Goal: Navigation & Orientation: Find specific page/section

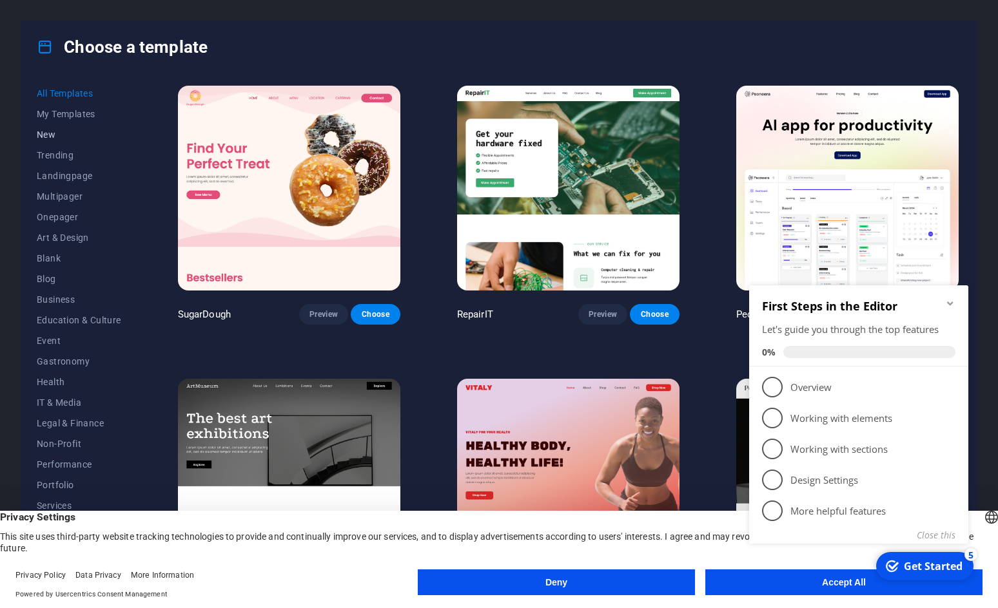
click at [88, 131] on span "New" at bounding box center [79, 135] width 84 height 10
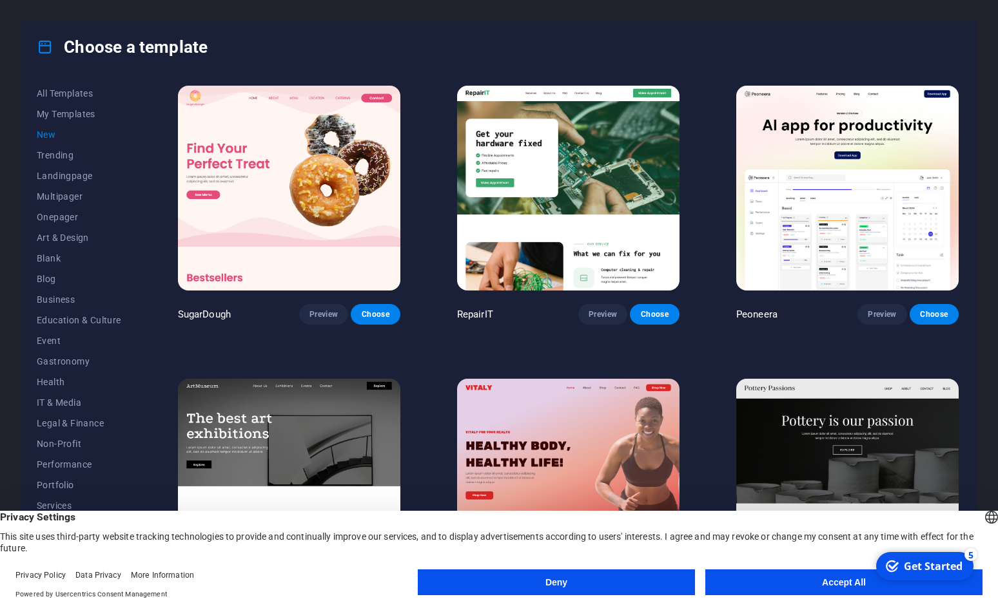
click at [751, 576] on button "Accept All" at bounding box center [843, 583] width 277 height 26
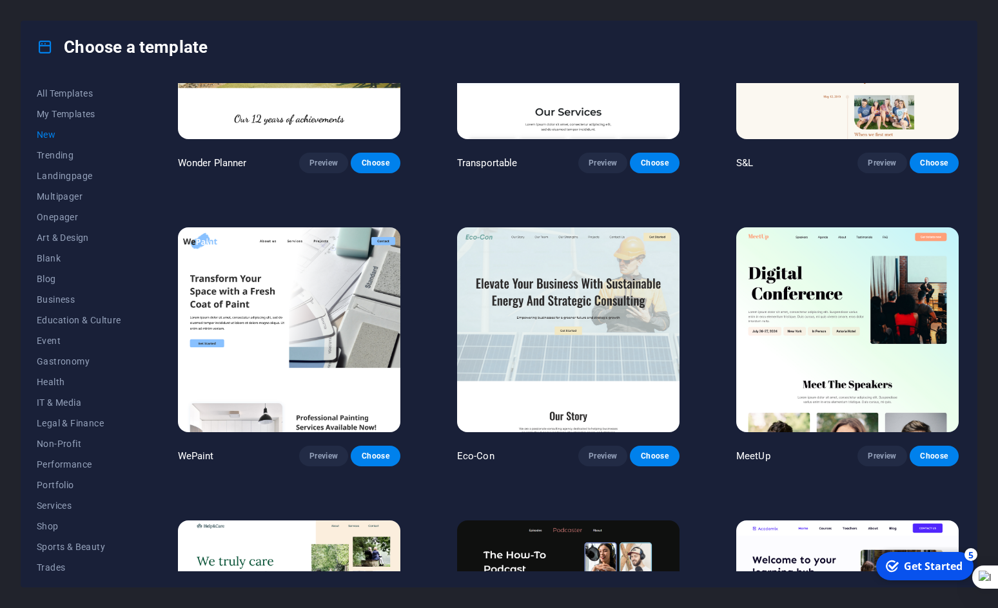
scroll to position [1210, 0]
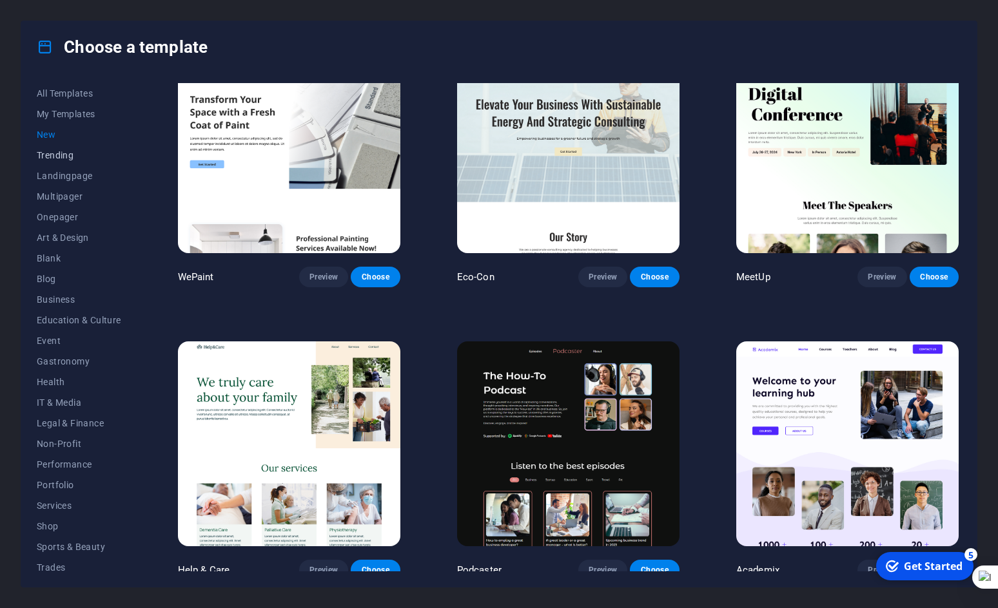
click at [67, 158] on span "Trending" at bounding box center [79, 155] width 84 height 10
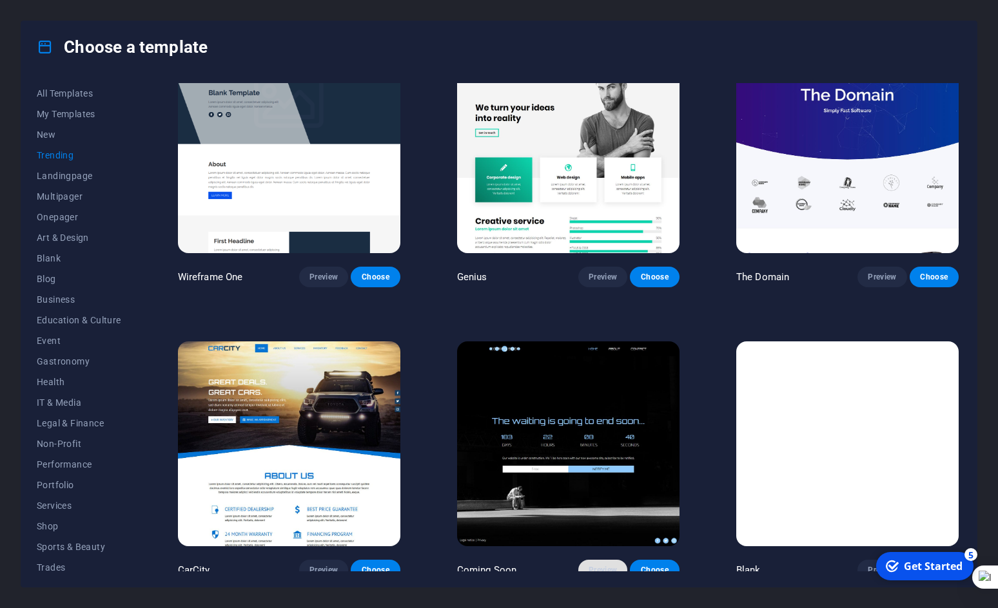
click at [588, 565] on span "Preview" at bounding box center [602, 570] width 28 height 10
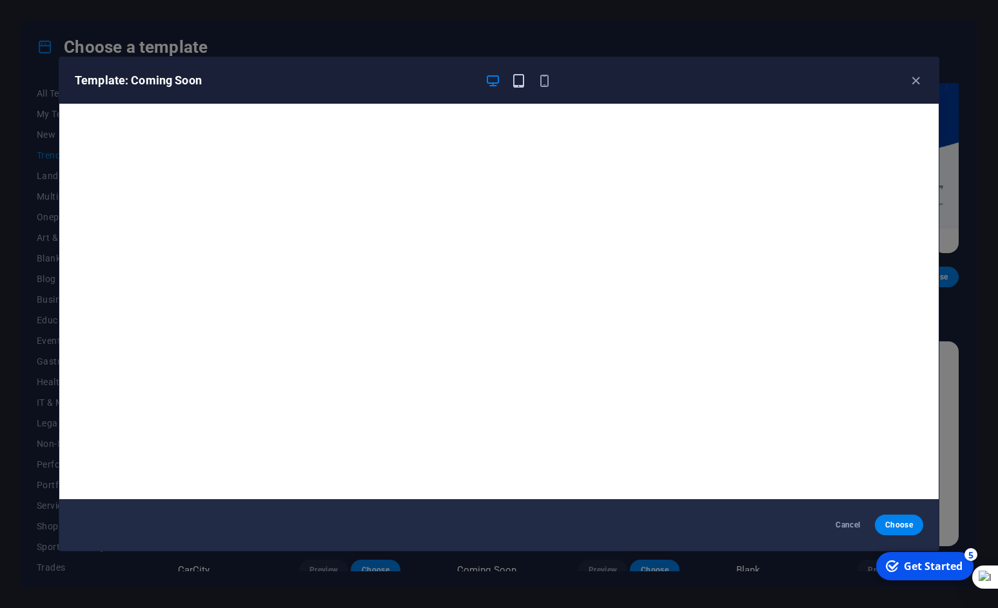
click at [516, 84] on icon "button" at bounding box center [518, 80] width 15 height 15
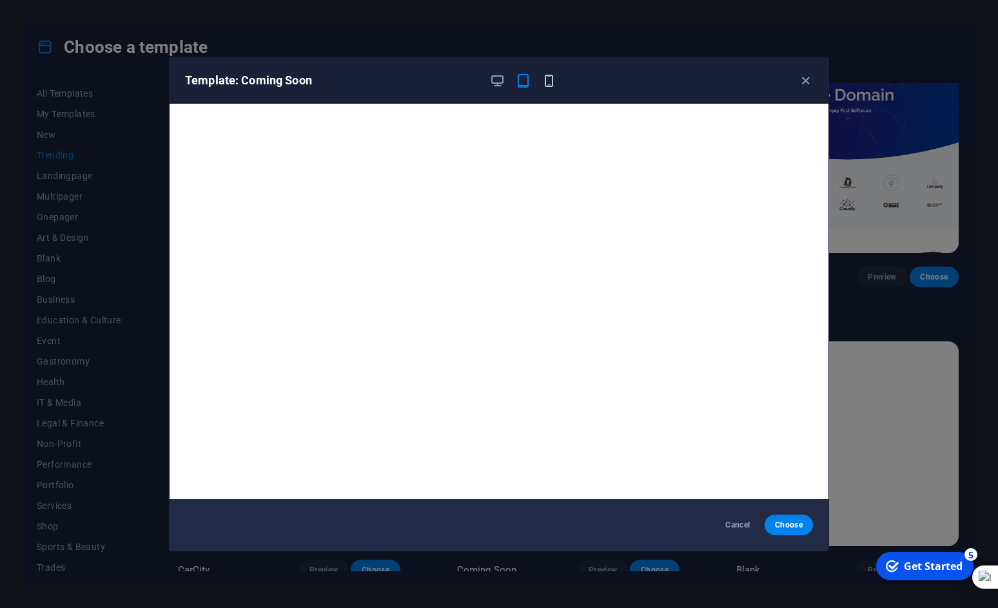
click at [550, 79] on icon "button" at bounding box center [548, 80] width 15 height 15
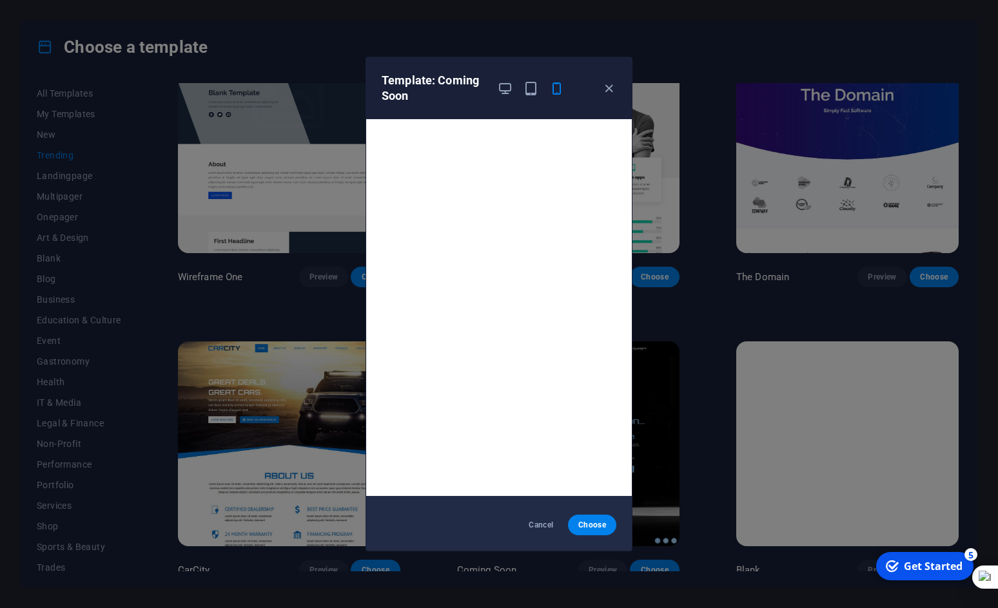
scroll to position [0, 0]
click at [606, 85] on icon "button" at bounding box center [608, 88] width 15 height 15
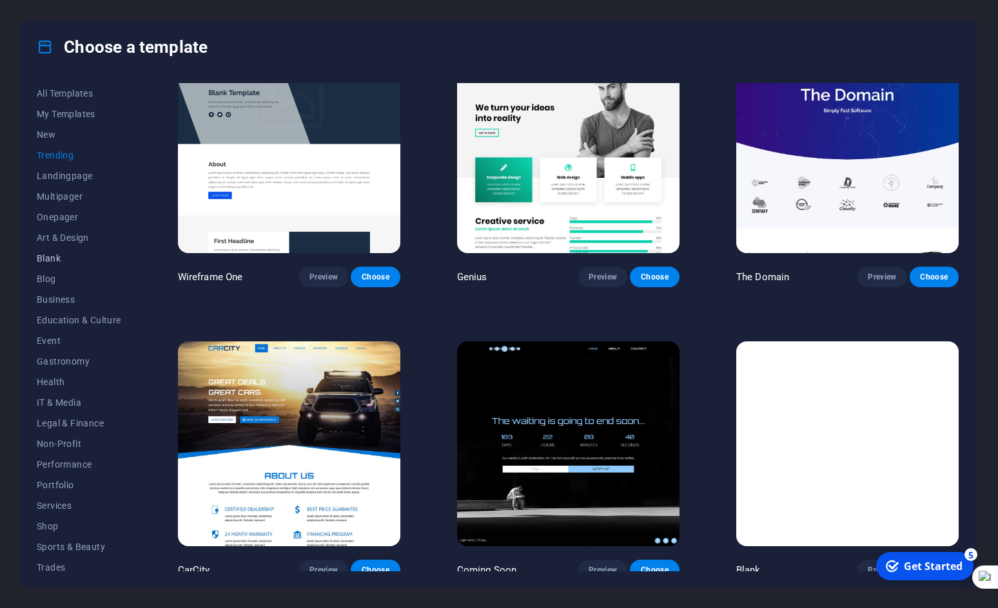
click at [71, 258] on span "Blank" at bounding box center [79, 258] width 84 height 10
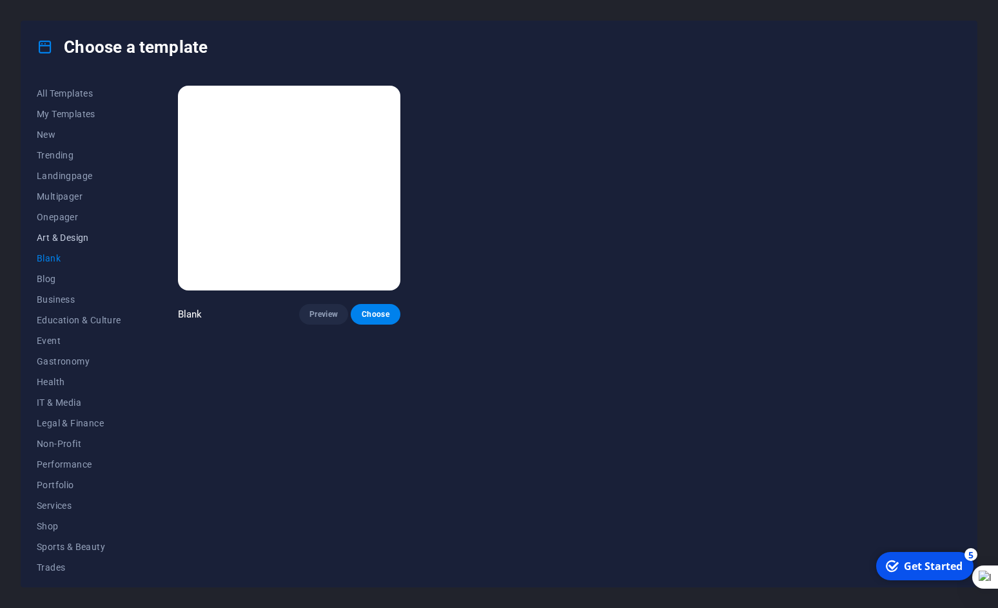
click at [64, 237] on span "Art & Design" at bounding box center [79, 238] width 84 height 10
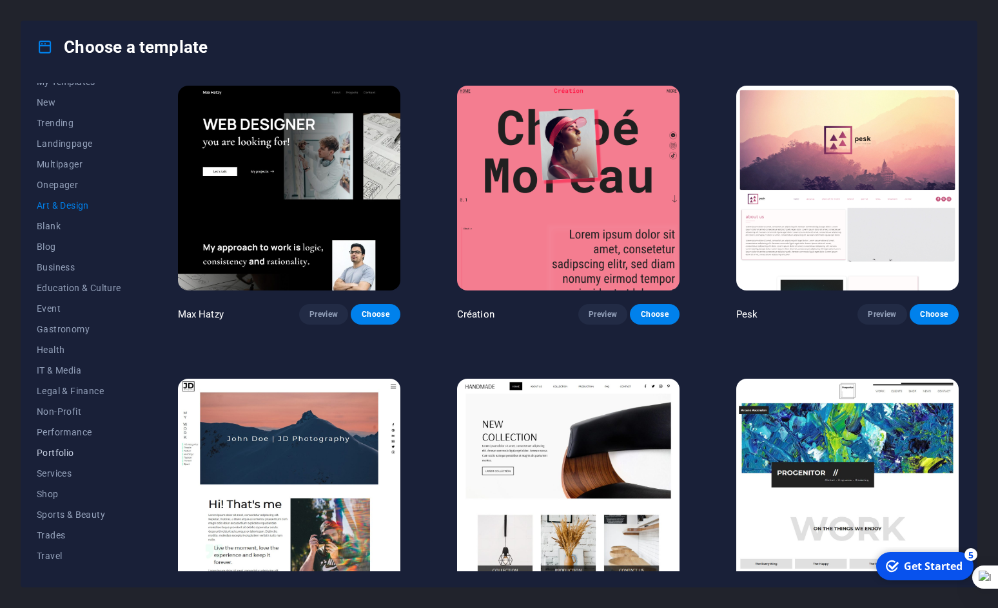
scroll to position [48, 0]
click at [61, 389] on button "Non-Profit" at bounding box center [79, 396] width 84 height 21
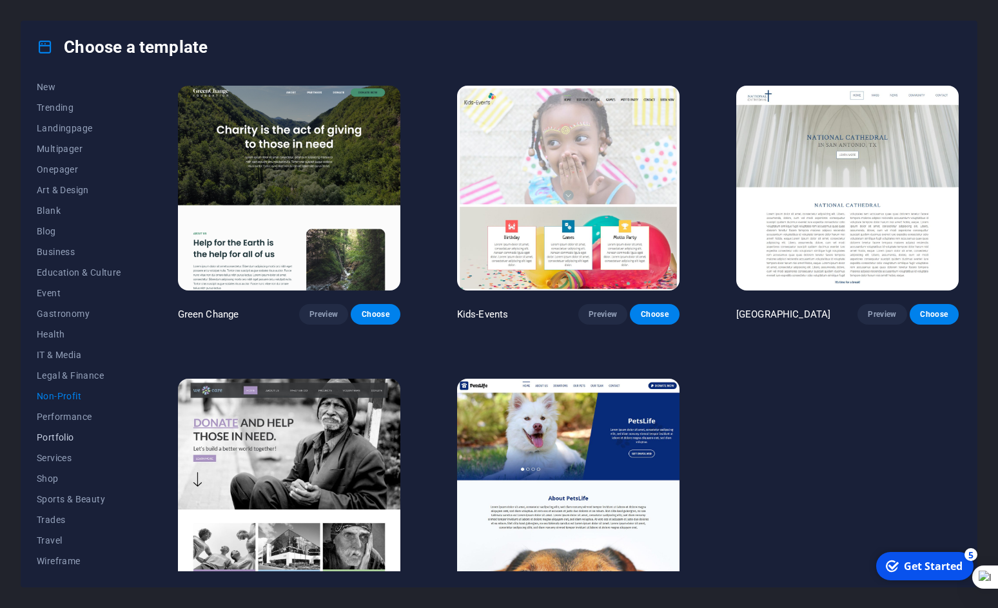
click at [74, 427] on button "Portfolio" at bounding box center [79, 437] width 84 height 21
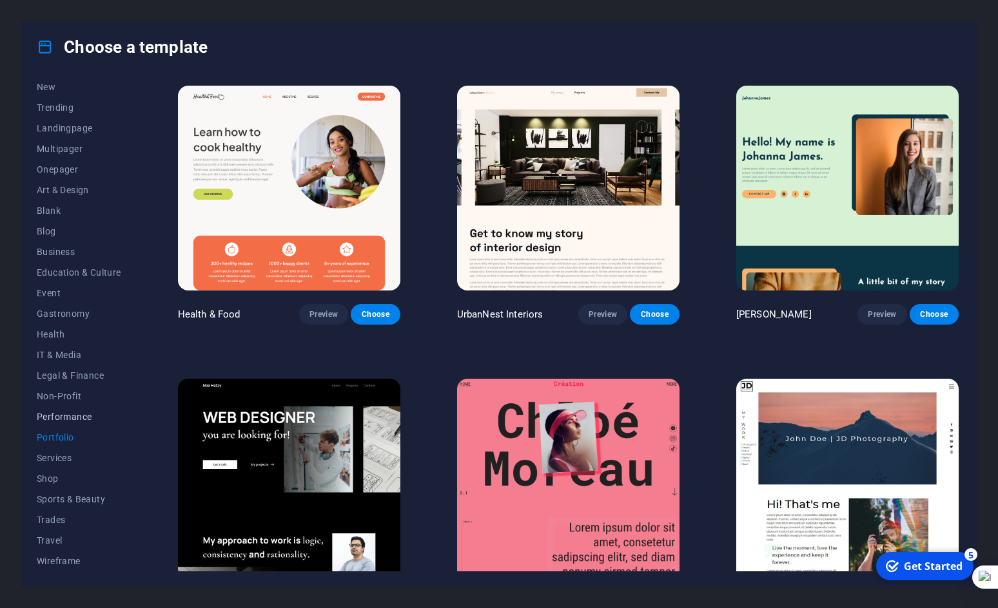
click at [87, 409] on button "Performance" at bounding box center [79, 417] width 84 height 21
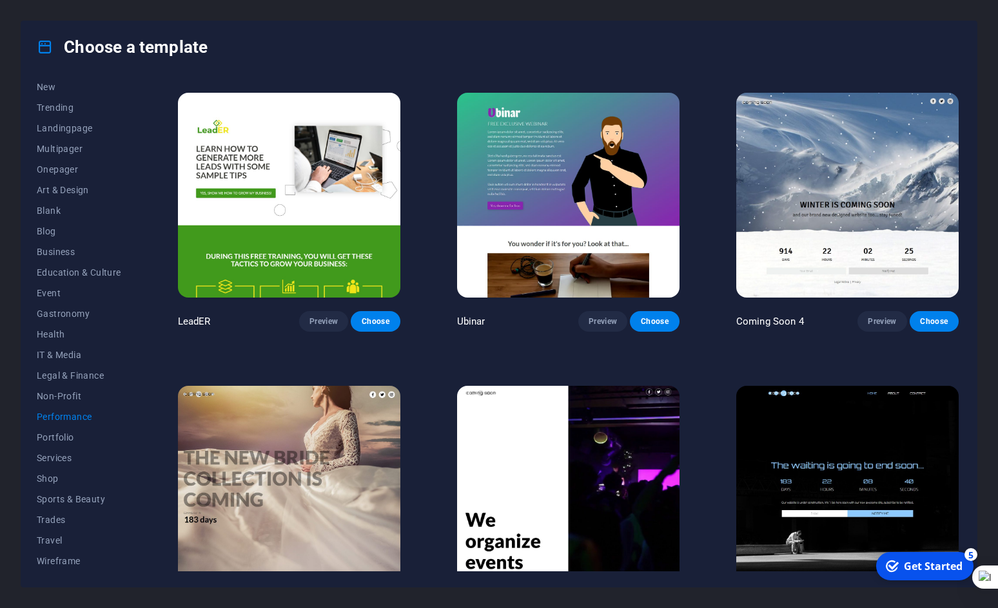
scroll to position [1210, 0]
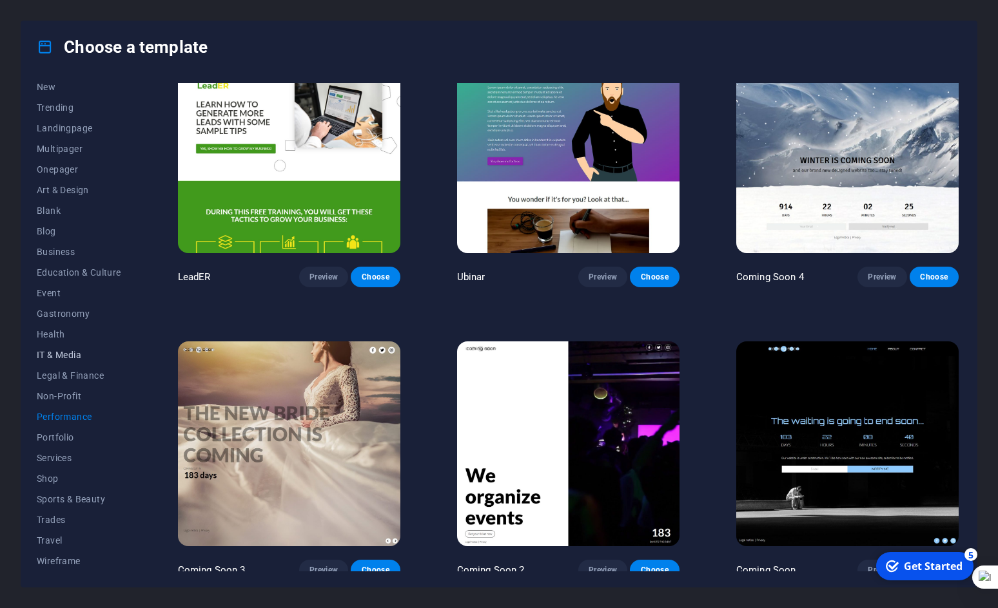
click at [54, 354] on span "IT & Media" at bounding box center [79, 355] width 84 height 10
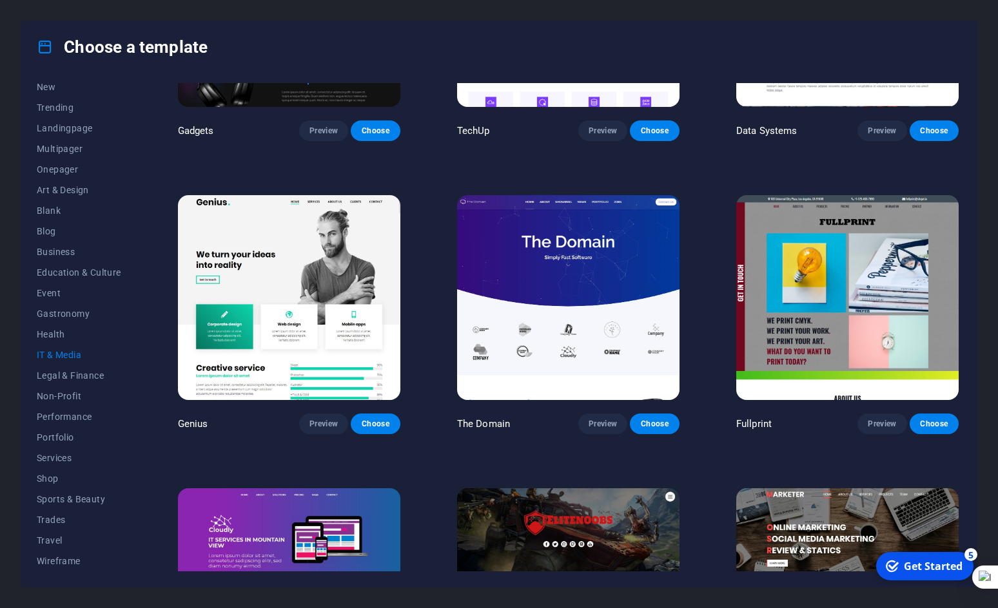
scroll to position [627, 0]
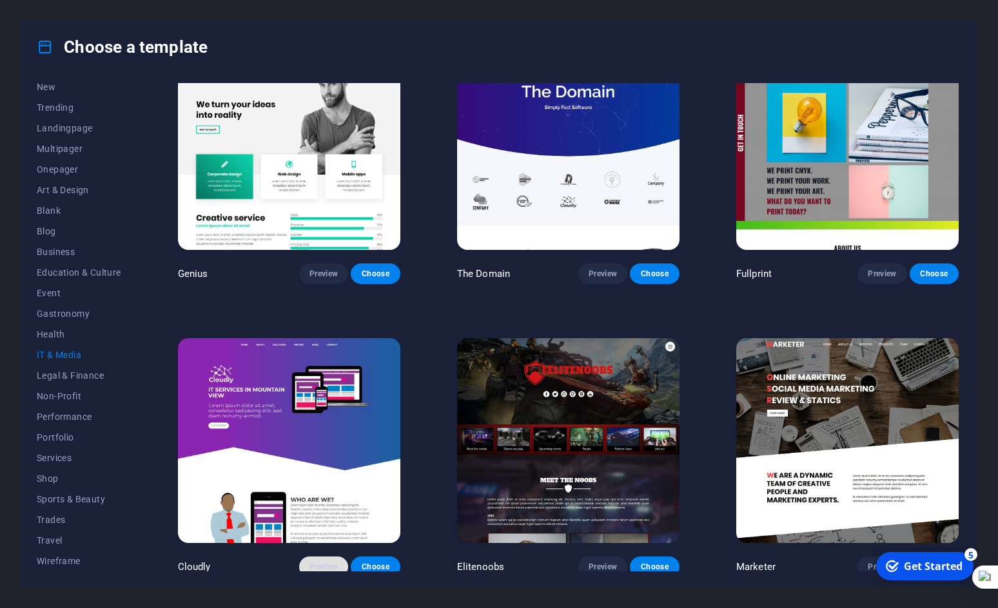
click at [319, 564] on span "Preview" at bounding box center [323, 567] width 28 height 10
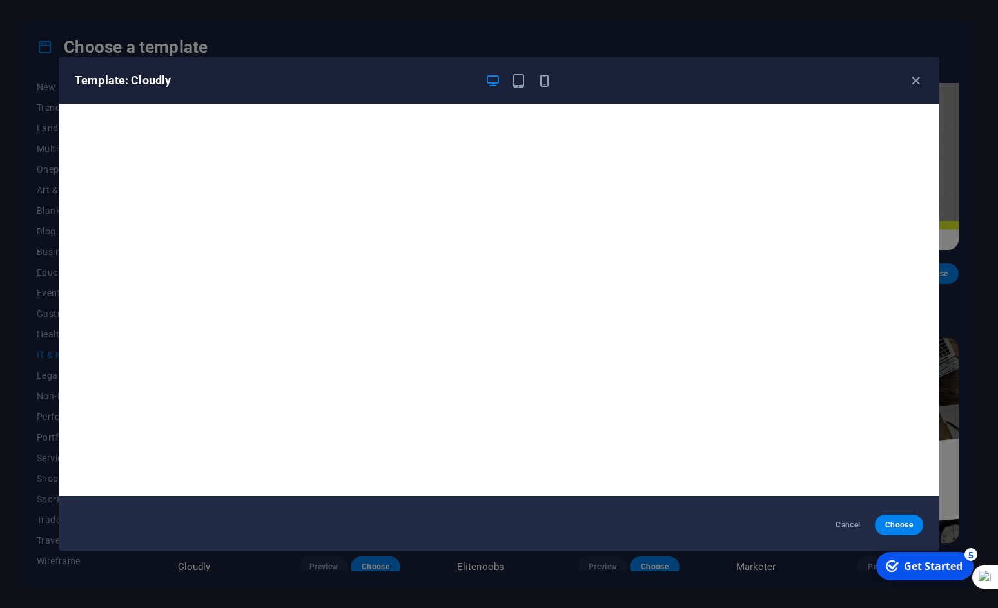
scroll to position [0, 0]
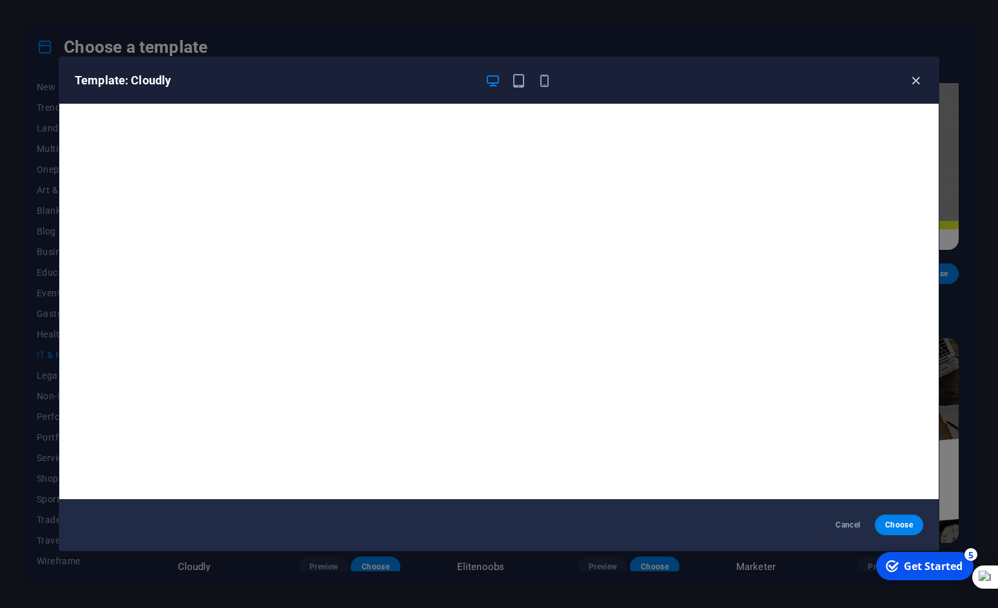
click at [912, 85] on icon "button" at bounding box center [915, 80] width 15 height 15
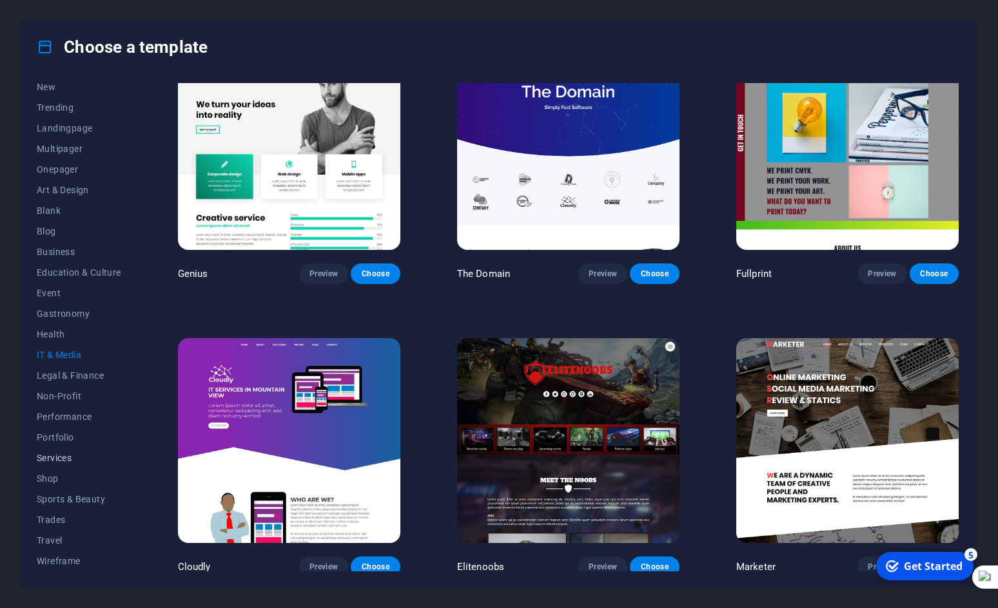
click at [70, 456] on span "Services" at bounding box center [79, 458] width 84 height 10
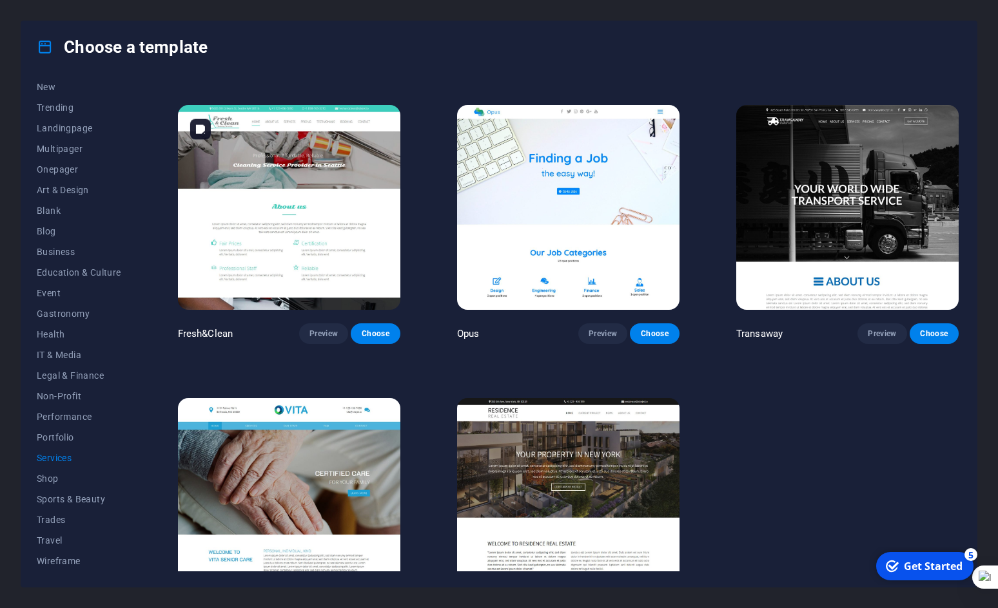
scroll to position [1502, 0]
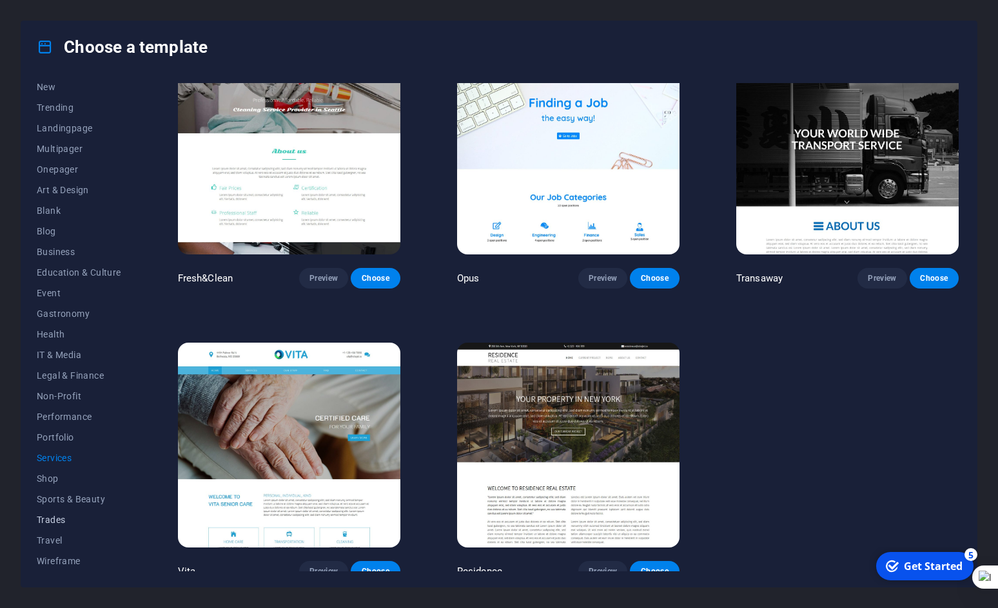
click at [65, 520] on span "Trades" at bounding box center [79, 520] width 84 height 10
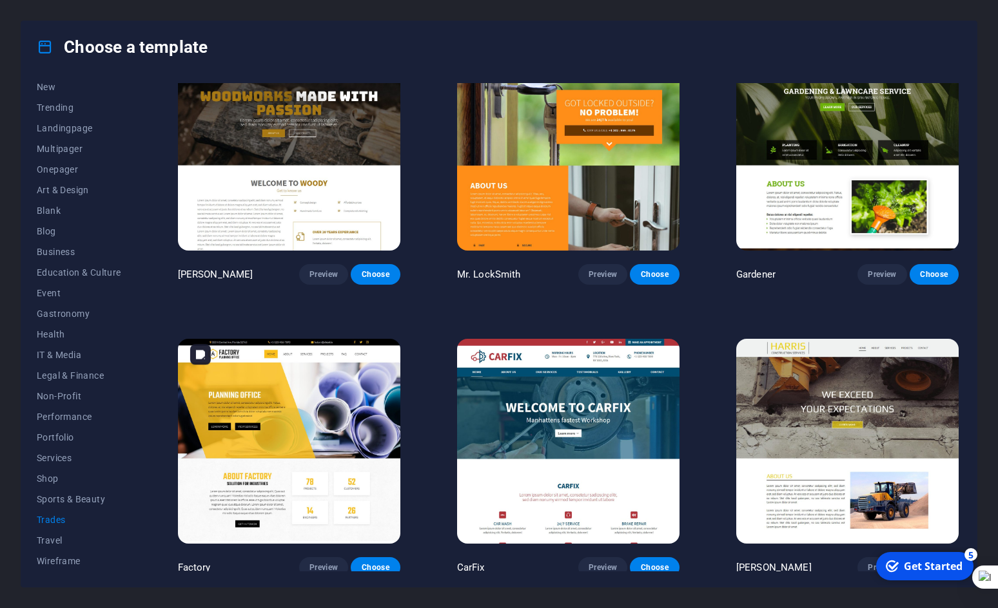
scroll to position [335, 0]
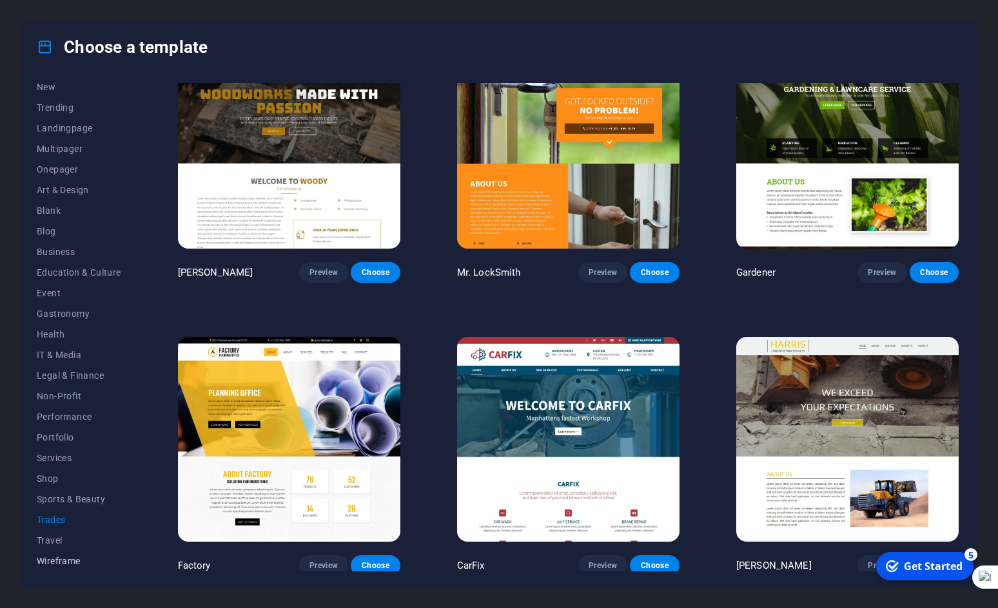
click at [59, 567] on button "Wireframe" at bounding box center [79, 561] width 84 height 21
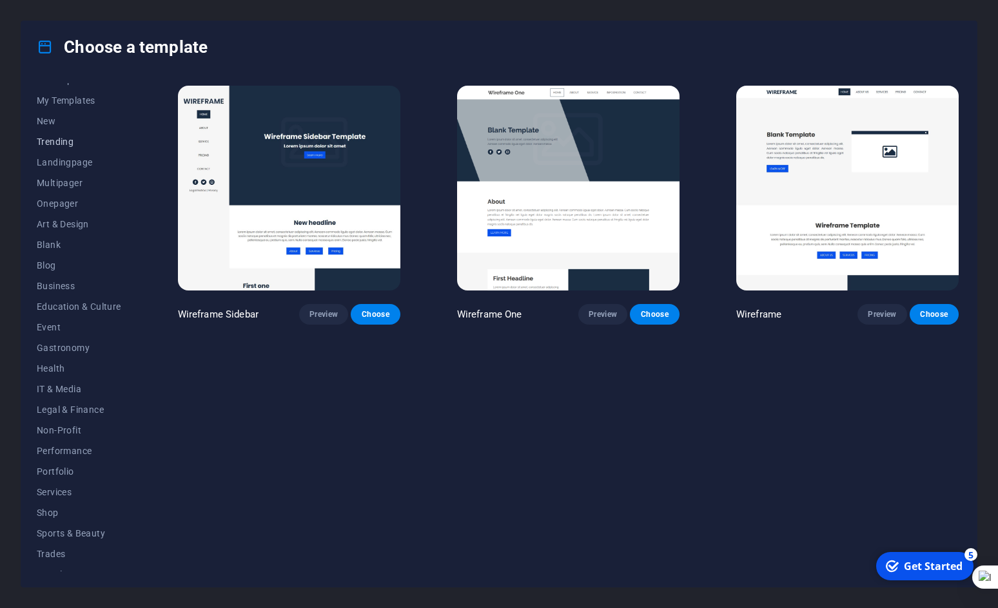
scroll to position [0, 0]
click at [53, 92] on span "All Templates" at bounding box center [79, 93] width 84 height 10
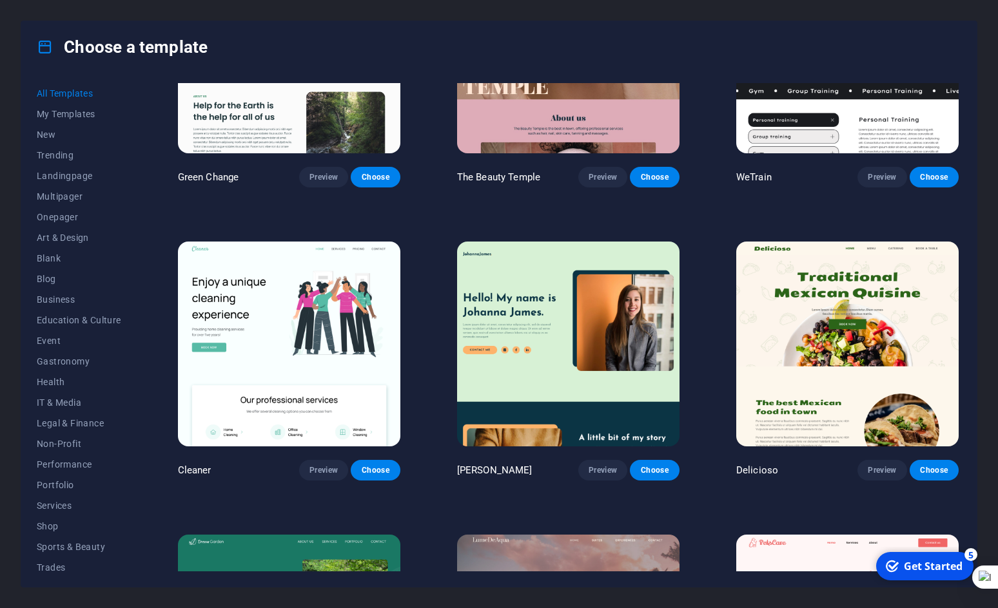
scroll to position [2256, 0]
